Goal: Task Accomplishment & Management: Manage account settings

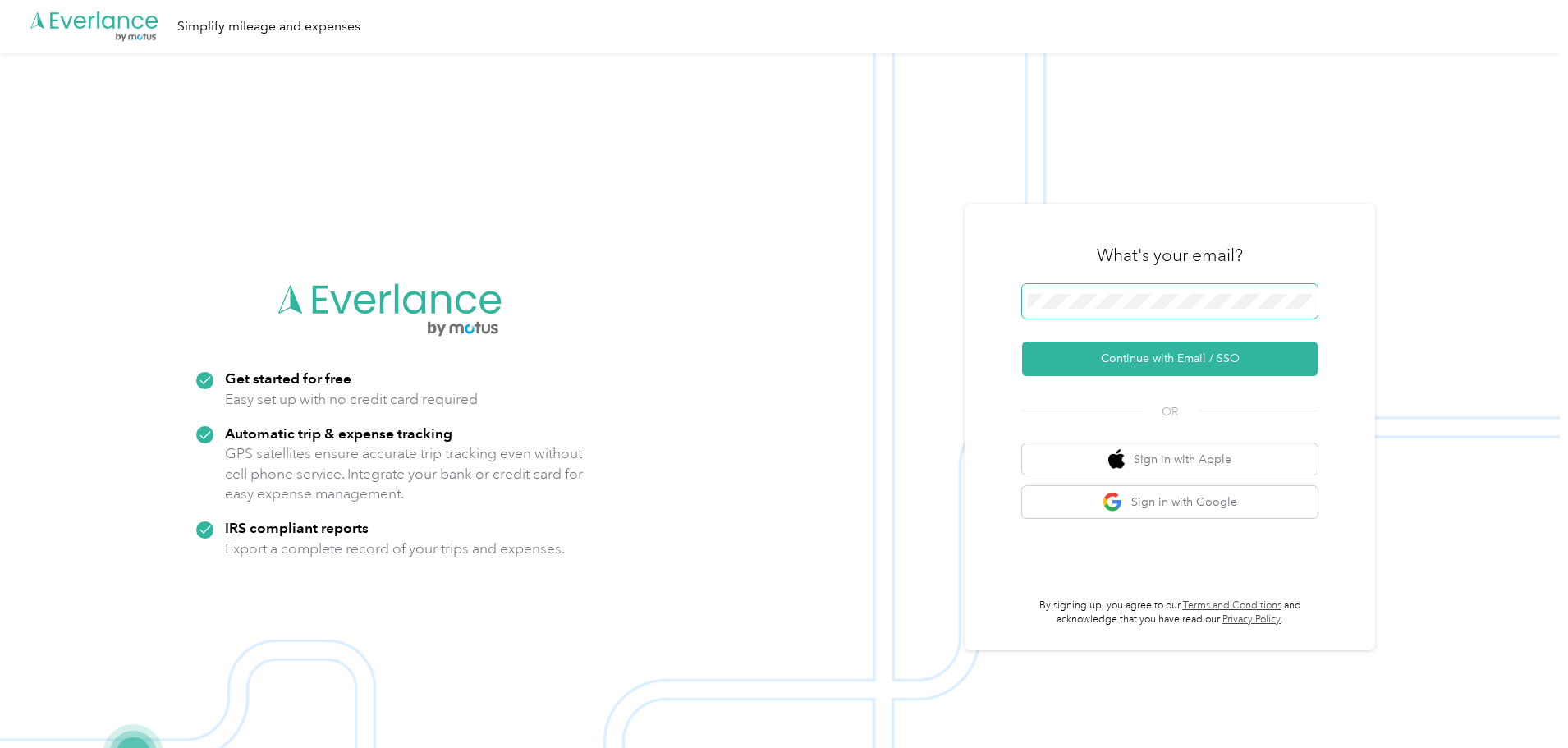
click at [1103, 310] on span at bounding box center [1169, 302] width 296 height 35
click at [1173, 362] on button "Continue with Email / SSO" at bounding box center [1169, 359] width 296 height 35
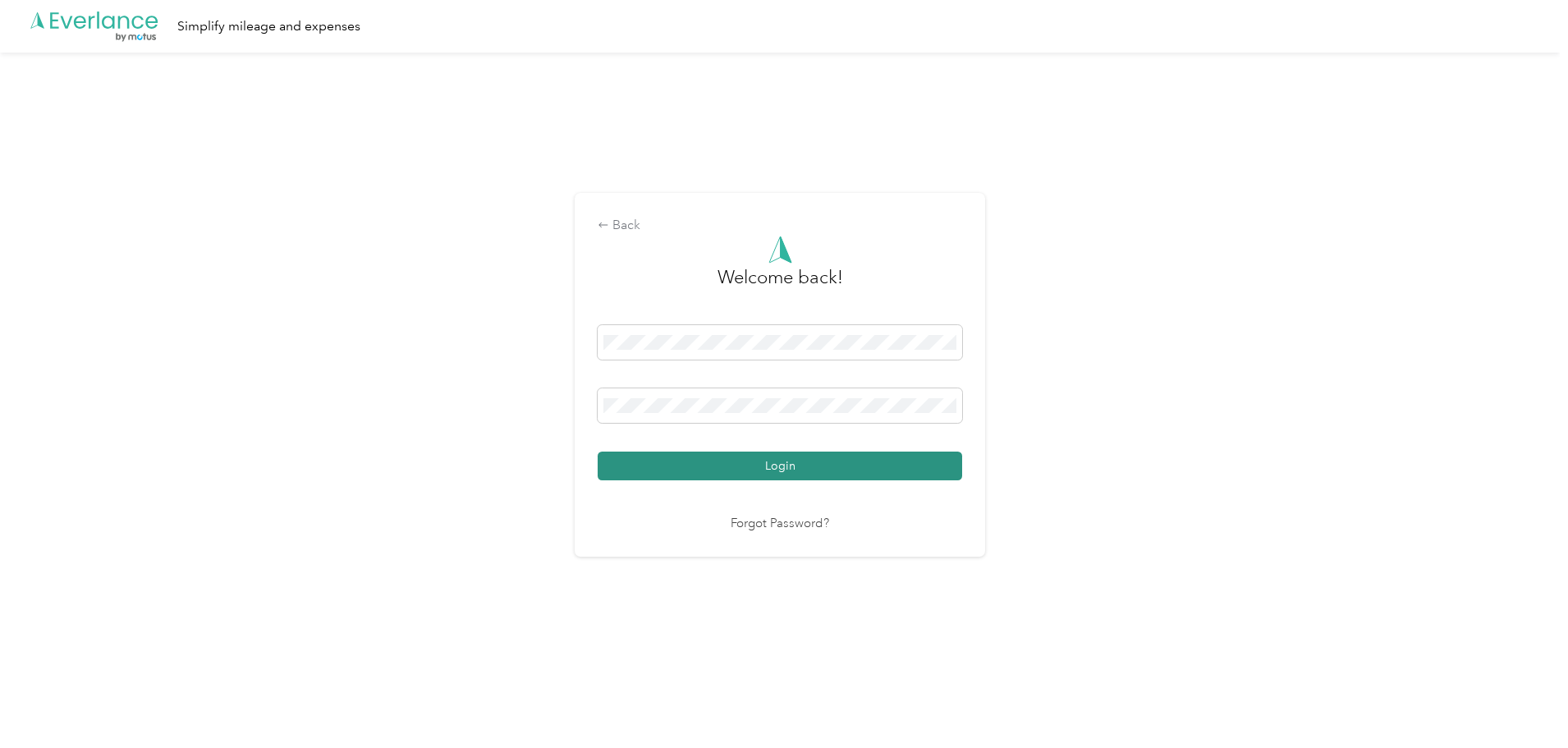
click at [728, 468] on button "Login" at bounding box center [780, 466] width 365 height 29
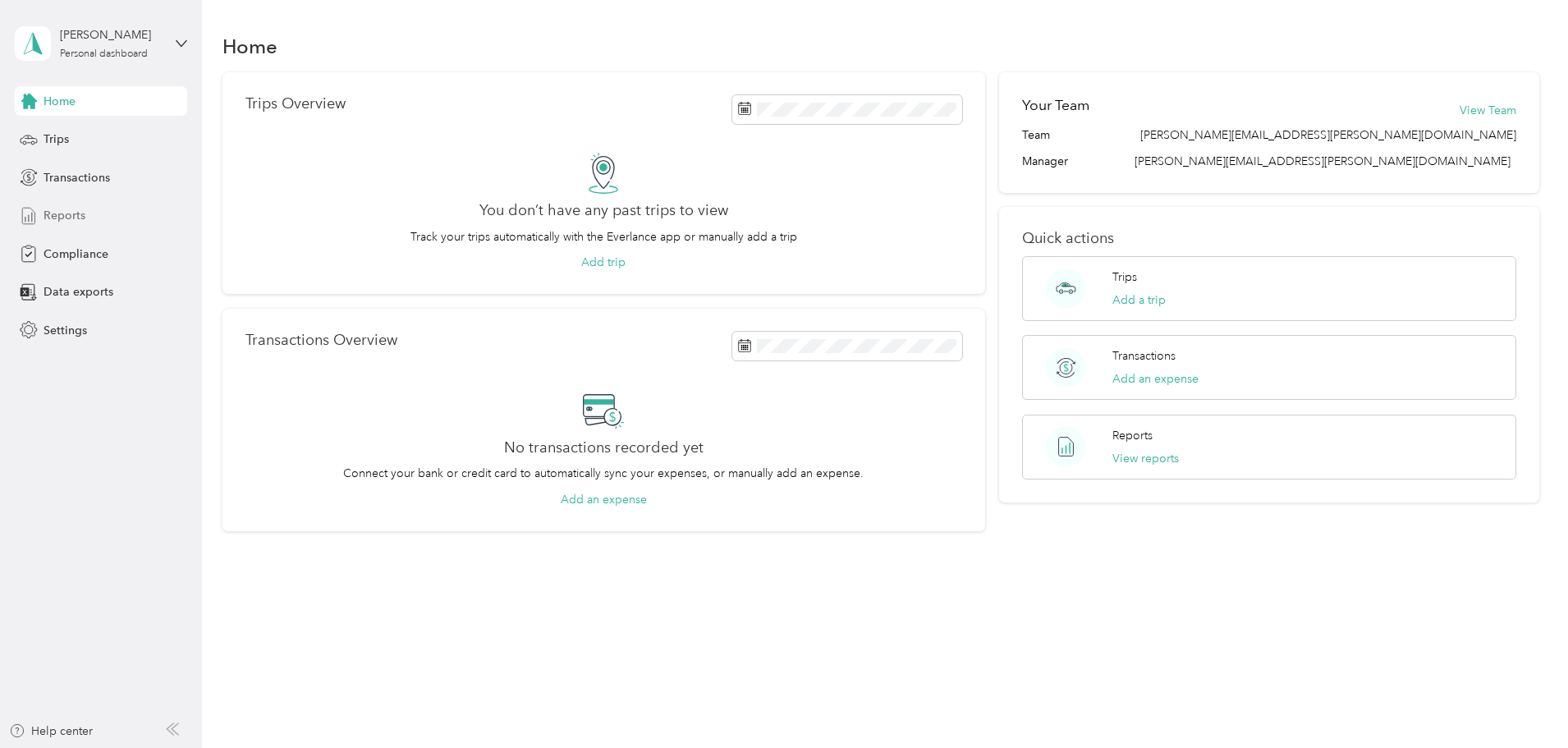
click at [78, 214] on span "Reports" at bounding box center [64, 216] width 42 height 17
